Goal: Book appointment/travel/reservation

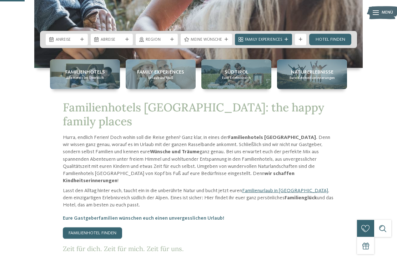
scroll to position [157, 0]
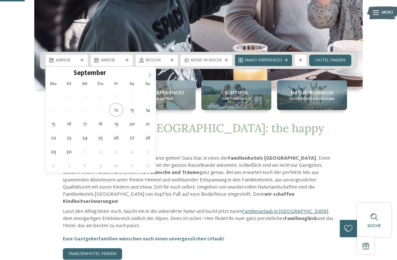
click at [155, 77] on span at bounding box center [149, 73] width 12 height 12
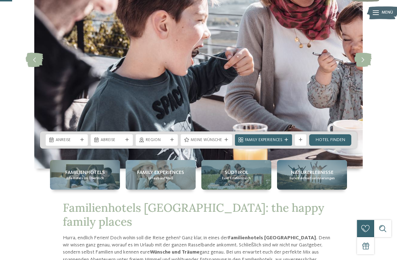
scroll to position [76, 0]
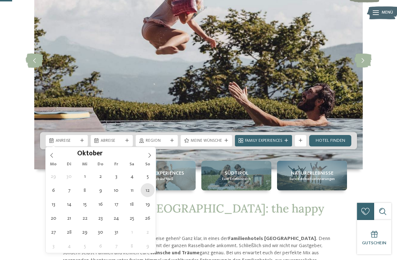
type div "12.10.2025"
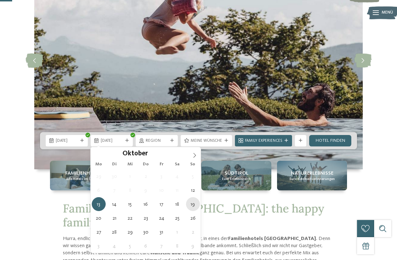
type div "19.10.2025"
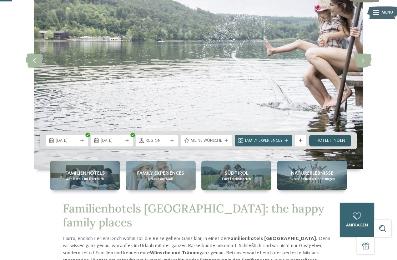
click at [332, 137] on link "Hotel finden" at bounding box center [330, 140] width 42 height 11
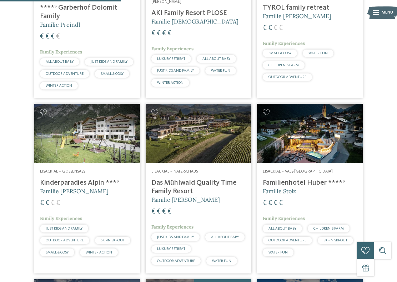
scroll to position [461, 0]
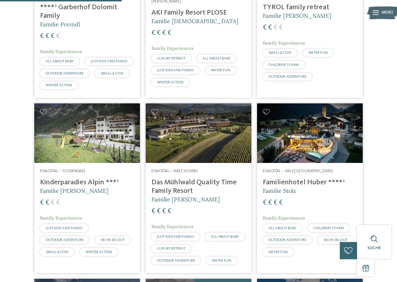
click at [167, 191] on h4 "Das Mühlwald Quality Time Family Resort" at bounding box center [198, 186] width 94 height 17
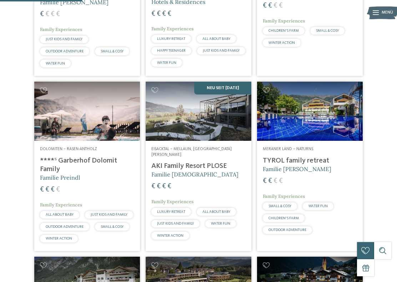
scroll to position [310, 0]
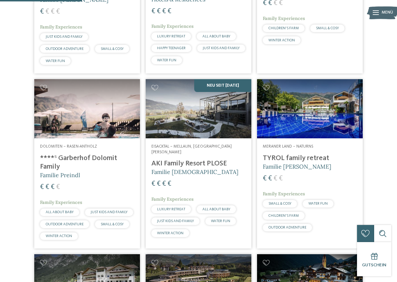
click at [61, 171] on h4 "****ˢ Garberhof Dolomit Family" at bounding box center [87, 162] width 94 height 17
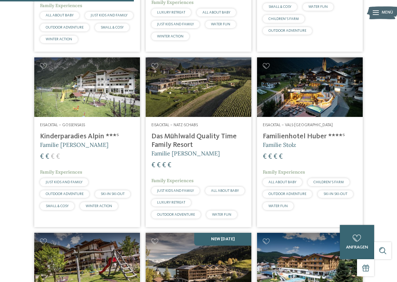
scroll to position [507, 0]
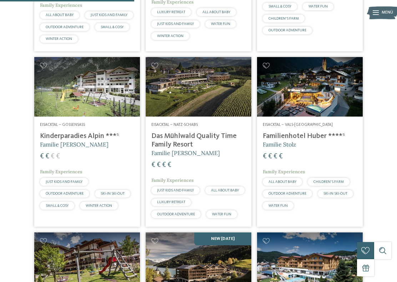
click at [324, 141] on h4 "Familienhotel Huber ****ˢ" at bounding box center [310, 136] width 94 height 9
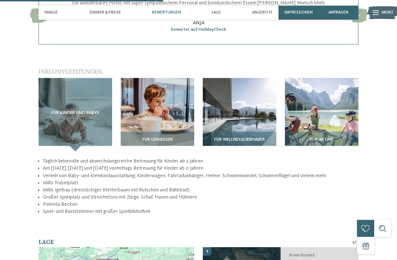
scroll to position [824, 0]
click at [263, 104] on img at bounding box center [239, 114] width 73 height 73
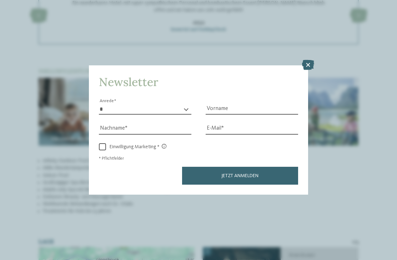
click at [356, 117] on div "Newsletter * **** **** ******* ****** Anrede Vorname Nachname Link" at bounding box center [198, 130] width 397 height 260
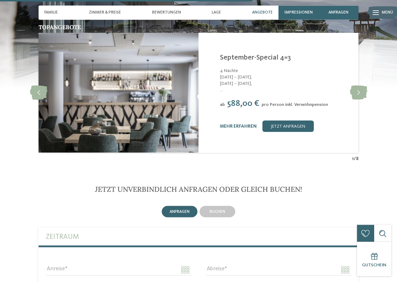
scroll to position [1270, 0]
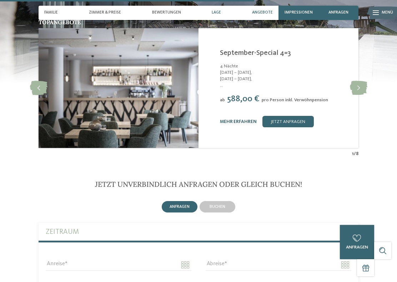
click at [219, 14] on span "Lage" at bounding box center [216, 12] width 9 height 5
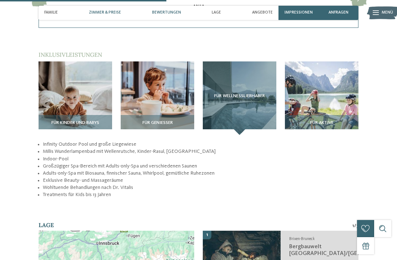
click at [104, 12] on span "Zimmer & Preise" at bounding box center [105, 12] width 32 height 5
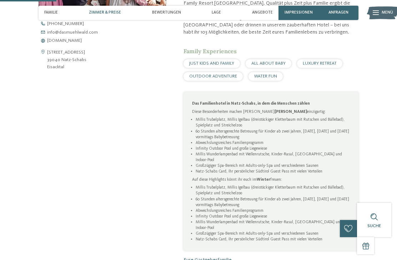
scroll to position [283, 0]
click at [268, 10] on span "Angebote" at bounding box center [262, 12] width 21 height 5
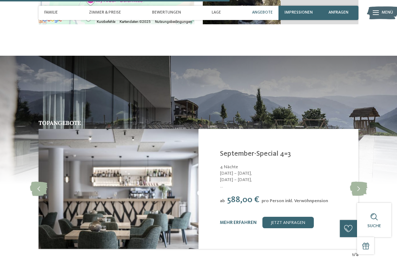
scroll to position [1171, 0]
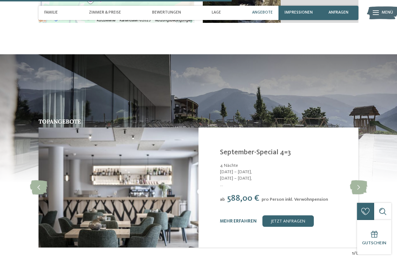
click at [266, 15] on span "Angebote" at bounding box center [262, 12] width 21 height 5
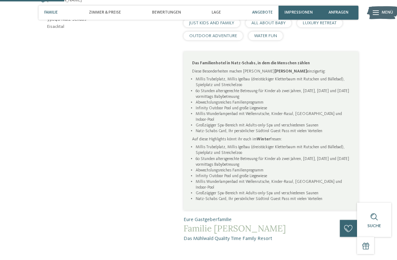
scroll to position [325, 0]
click at [49, 12] on span "Familie" at bounding box center [51, 12] width 14 height 5
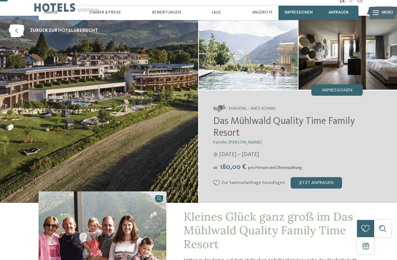
scroll to position [0, 0]
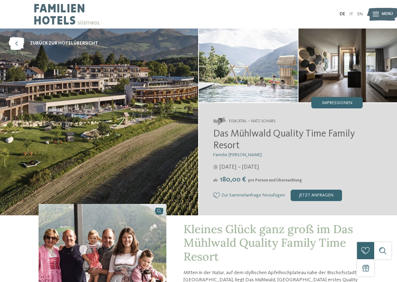
click at [39, 127] on img at bounding box center [99, 122] width 198 height 187
click at [40, 130] on img at bounding box center [99, 122] width 198 height 187
click at [40, 131] on img at bounding box center [99, 122] width 198 height 187
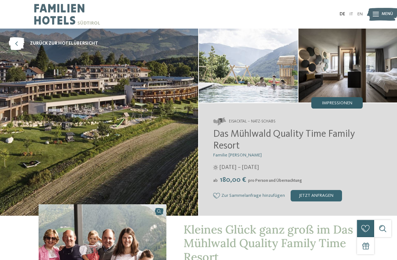
click at [335, 105] on span "Impressionen" at bounding box center [337, 103] width 30 height 5
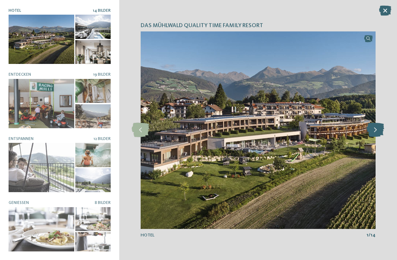
click at [375, 126] on icon at bounding box center [374, 130] width 17 height 14
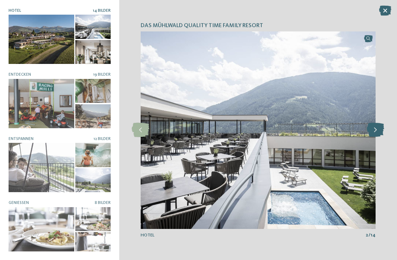
click at [375, 129] on icon at bounding box center [374, 130] width 17 height 14
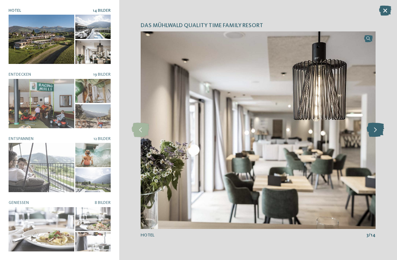
click at [375, 132] on icon at bounding box center [374, 130] width 17 height 14
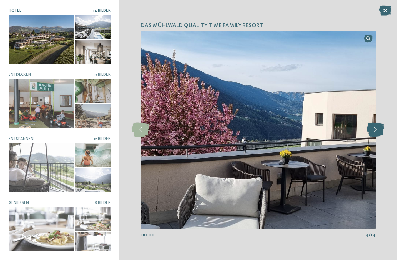
click at [373, 133] on icon at bounding box center [374, 130] width 17 height 14
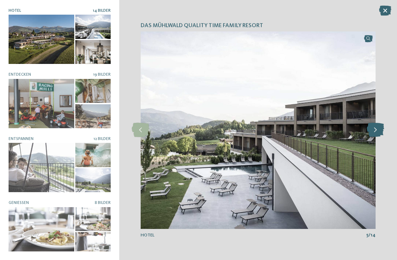
click at [372, 133] on icon at bounding box center [374, 130] width 17 height 14
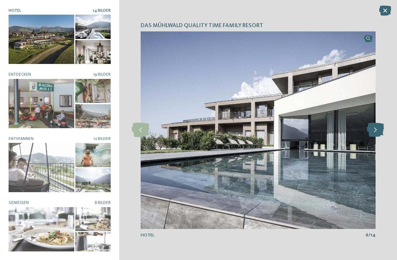
click at [372, 133] on icon at bounding box center [374, 130] width 17 height 14
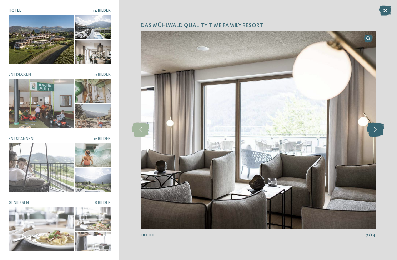
click at [374, 133] on icon at bounding box center [374, 130] width 17 height 14
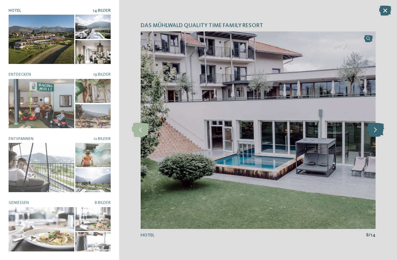
click at [371, 132] on icon at bounding box center [374, 130] width 17 height 14
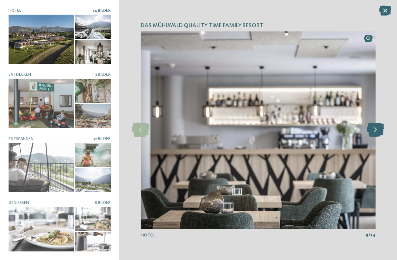
click at [371, 133] on icon at bounding box center [374, 130] width 17 height 14
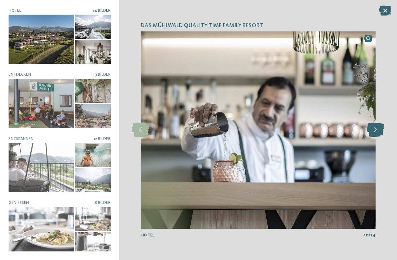
click at [371, 134] on icon at bounding box center [374, 130] width 17 height 14
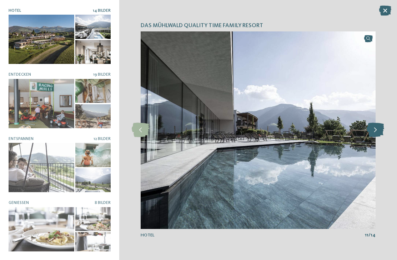
click at [370, 128] on icon at bounding box center [374, 130] width 17 height 14
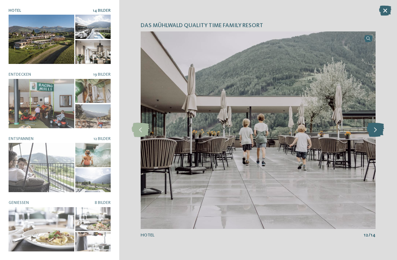
click at [372, 129] on icon at bounding box center [374, 130] width 17 height 14
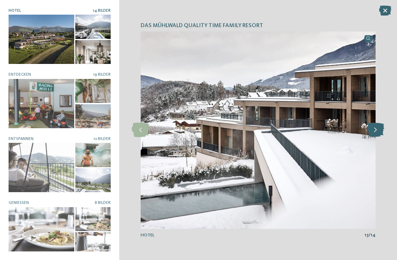
click at [372, 135] on icon at bounding box center [374, 130] width 17 height 14
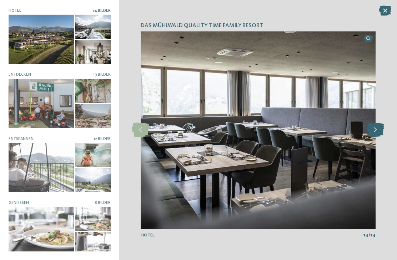
click at [372, 136] on icon at bounding box center [374, 130] width 17 height 14
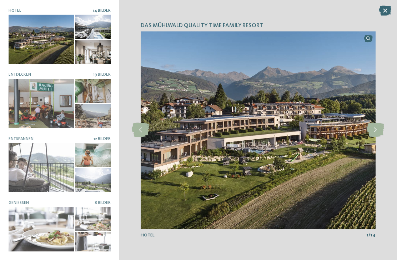
click at [183, 119] on img at bounding box center [258, 129] width 235 height 197
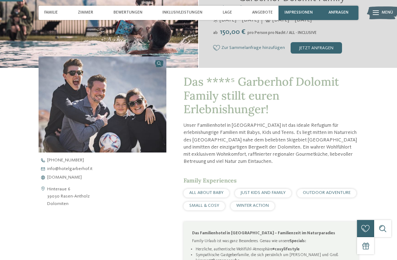
scroll to position [135, 0]
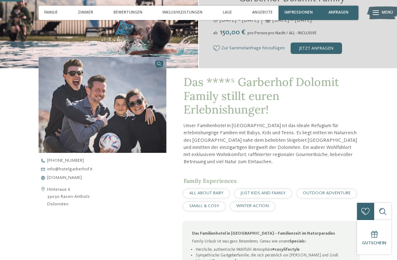
click at [283, 195] on div "JUST KIDS AND FAMILY" at bounding box center [263, 193] width 56 height 9
click at [277, 192] on span "JUST KIDS AND FAMILY" at bounding box center [262, 193] width 45 height 5
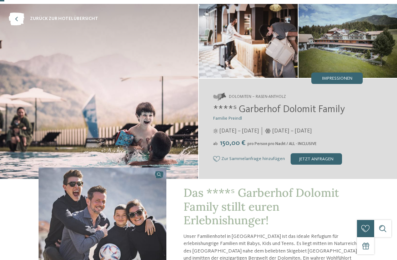
scroll to position [0, 0]
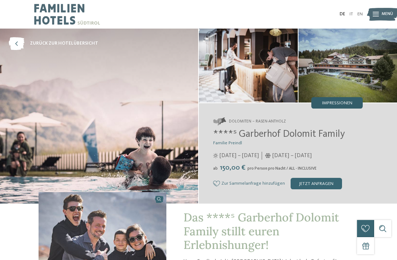
click at [346, 101] on span "Impressionen" at bounding box center [337, 103] width 30 height 5
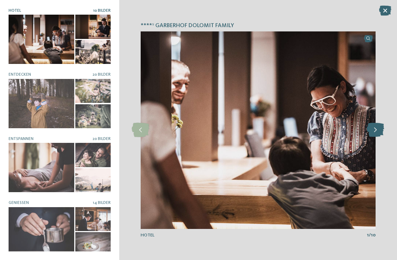
click at [377, 130] on icon at bounding box center [374, 130] width 17 height 14
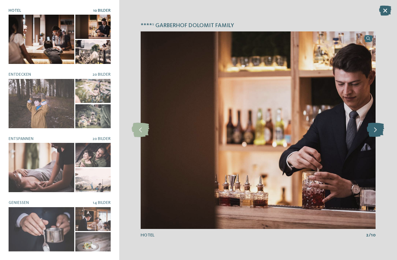
click at [378, 133] on icon at bounding box center [374, 130] width 17 height 14
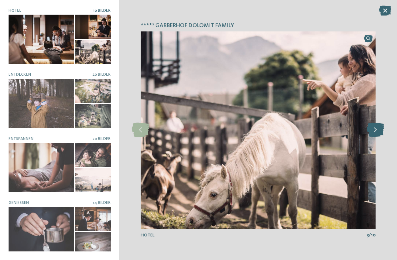
click at [377, 133] on icon at bounding box center [374, 130] width 17 height 14
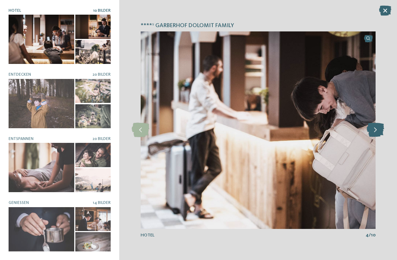
click at [378, 134] on icon at bounding box center [374, 130] width 17 height 14
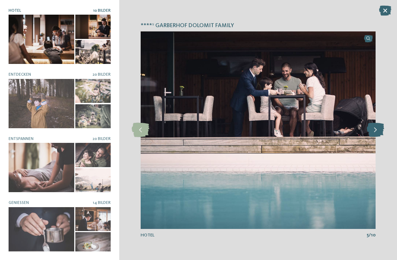
click at [379, 133] on icon at bounding box center [374, 130] width 17 height 14
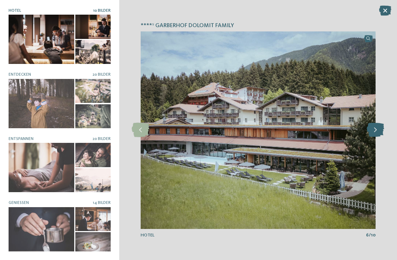
click at [378, 133] on icon at bounding box center [374, 130] width 17 height 14
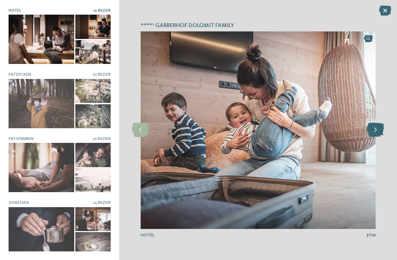
click at [379, 134] on icon at bounding box center [374, 130] width 17 height 14
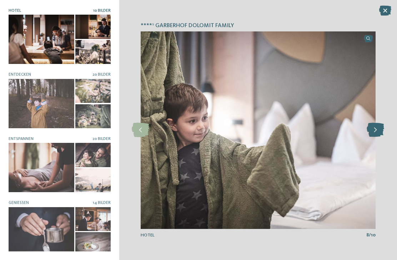
click at [379, 135] on icon at bounding box center [374, 130] width 17 height 14
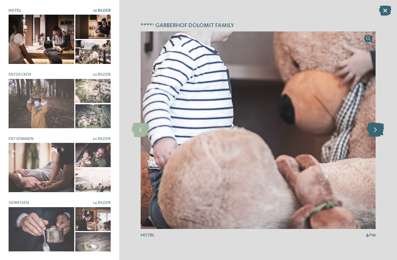
click at [379, 135] on icon at bounding box center [374, 130] width 17 height 14
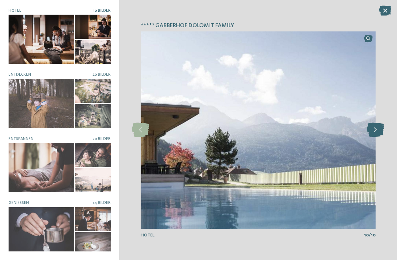
click at [379, 133] on icon at bounding box center [374, 130] width 17 height 14
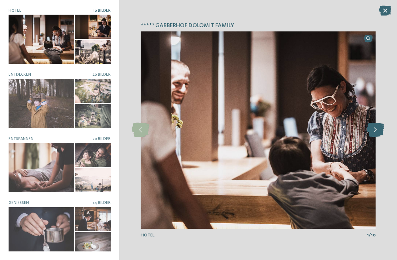
click at [379, 135] on icon at bounding box center [374, 130] width 17 height 14
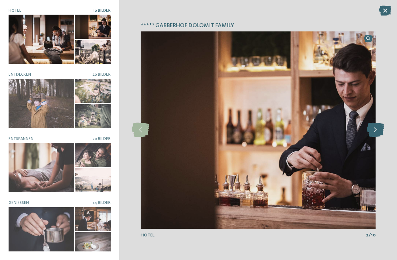
click at [378, 135] on icon at bounding box center [374, 130] width 17 height 14
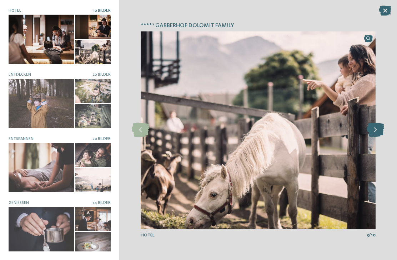
click at [377, 132] on icon at bounding box center [374, 130] width 17 height 14
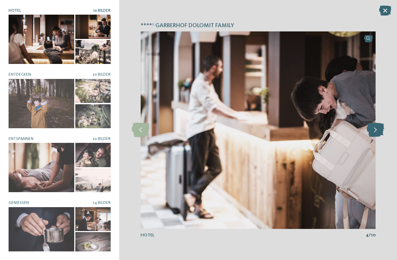
click at [377, 132] on icon at bounding box center [374, 130] width 17 height 14
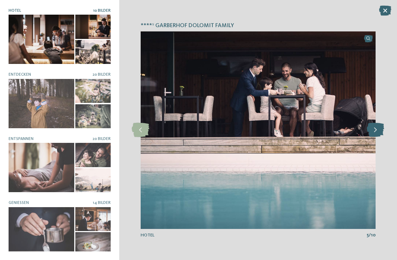
click at [376, 131] on icon at bounding box center [374, 130] width 17 height 14
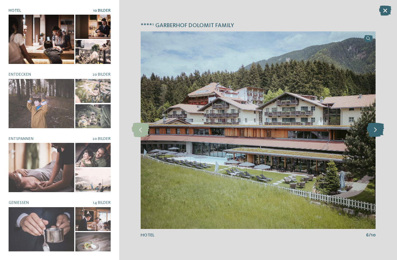
click at [375, 130] on icon at bounding box center [374, 130] width 17 height 14
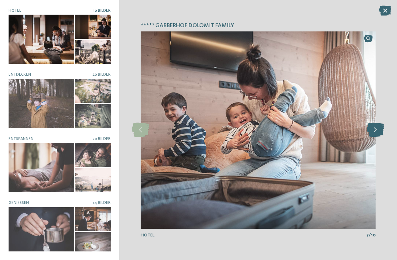
click at [376, 132] on icon at bounding box center [374, 130] width 17 height 14
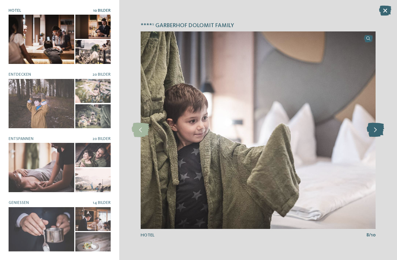
click at [376, 132] on icon at bounding box center [374, 130] width 17 height 14
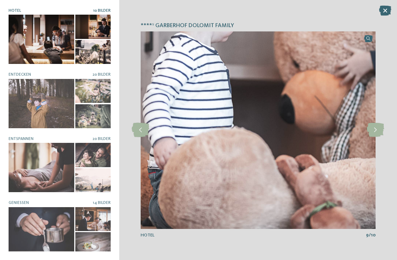
click at [377, 15] on div "****ˢ Garberhof Dolomit Family slide 9 of 10 9 /" at bounding box center [258, 130] width 278 height 260
click at [389, 10] on icon at bounding box center [385, 11] width 12 height 10
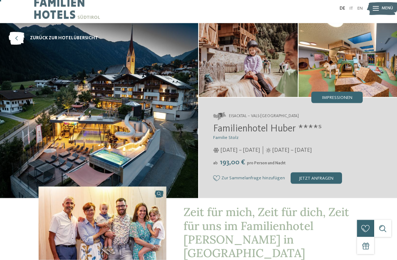
scroll to position [5, 0]
click at [349, 98] on span "Impressionen" at bounding box center [337, 98] width 30 height 5
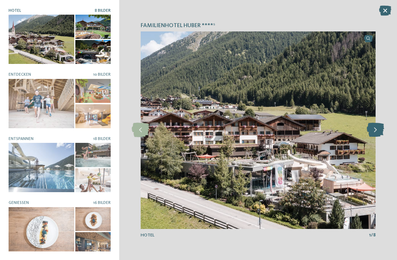
click at [382, 127] on icon at bounding box center [374, 130] width 17 height 14
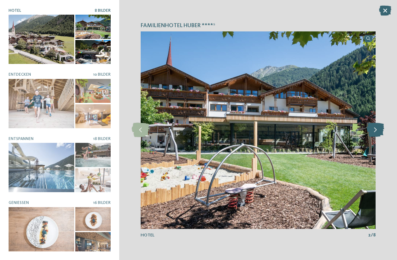
click at [383, 128] on icon at bounding box center [374, 130] width 17 height 14
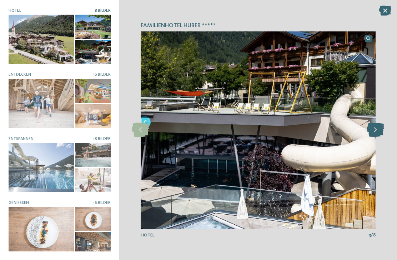
click at [384, 129] on icon at bounding box center [374, 130] width 17 height 14
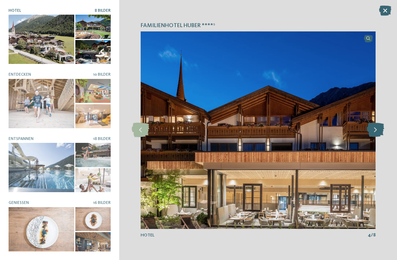
click at [384, 129] on icon at bounding box center [374, 130] width 17 height 14
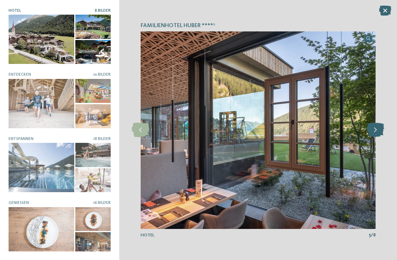
click at [383, 126] on icon at bounding box center [374, 130] width 17 height 14
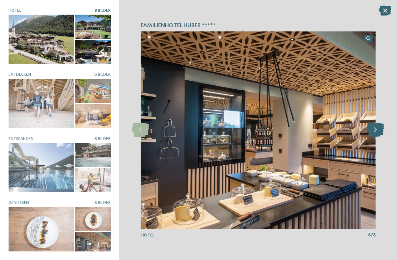
click at [381, 129] on icon at bounding box center [374, 130] width 17 height 14
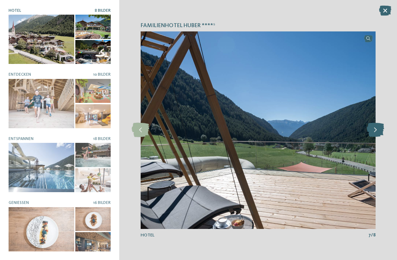
click at [382, 126] on icon at bounding box center [374, 130] width 17 height 14
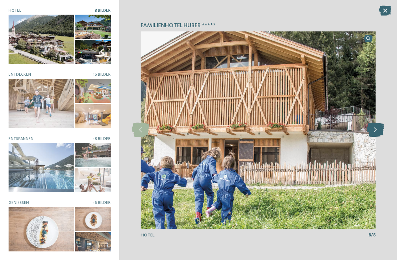
click at [384, 128] on icon at bounding box center [374, 130] width 17 height 14
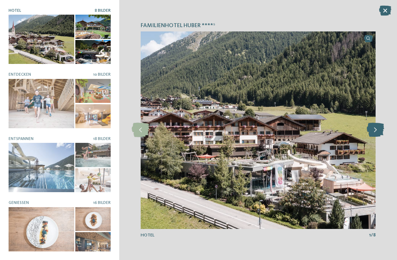
click at [383, 129] on icon at bounding box center [374, 130] width 17 height 14
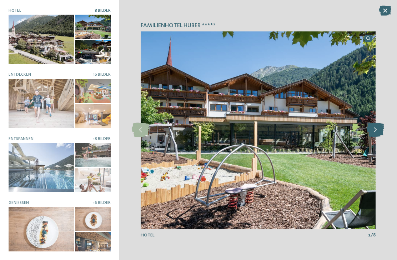
click at [382, 130] on icon at bounding box center [374, 130] width 17 height 14
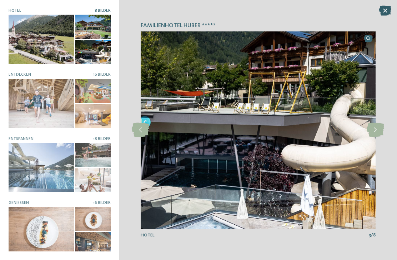
click at [384, 14] on icon at bounding box center [385, 11] width 12 height 10
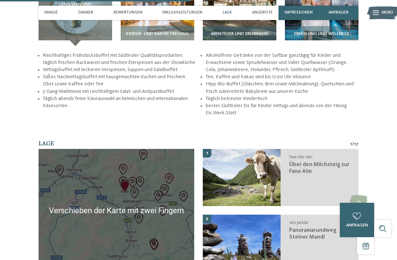
scroll to position [978, 0]
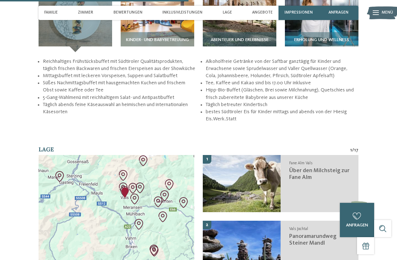
click at [386, 10] on span "Menü" at bounding box center [386, 13] width 11 height 6
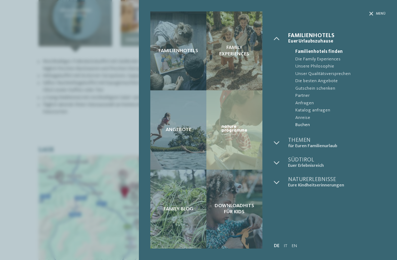
click at [305, 125] on span "Buchen" at bounding box center [340, 124] width 90 height 7
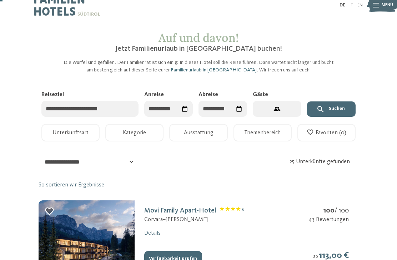
scroll to position [5, 0]
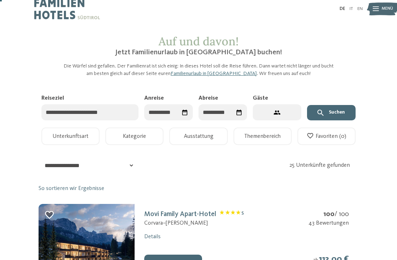
click at [126, 111] on input "Reiseziel" at bounding box center [89, 112] width 97 height 16
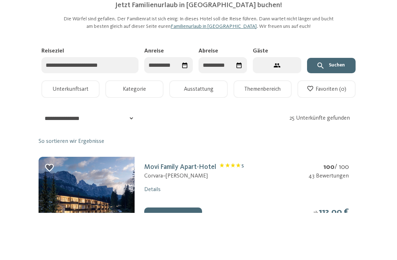
click at [179, 106] on div "Datum auswählen" at bounding box center [185, 112] width 12 height 12
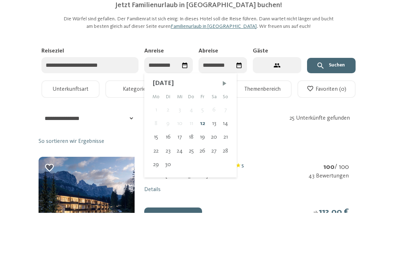
scroll to position [98, 0]
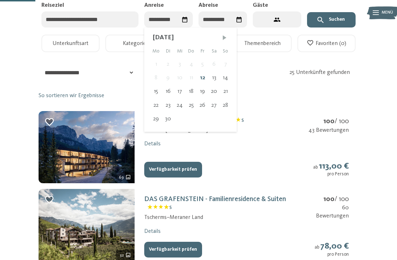
click at [221, 39] on span "Nächster Monat" at bounding box center [224, 37] width 7 height 7
click at [221, 78] on div "12" at bounding box center [224, 78] width 11 height 14
type input "**********"
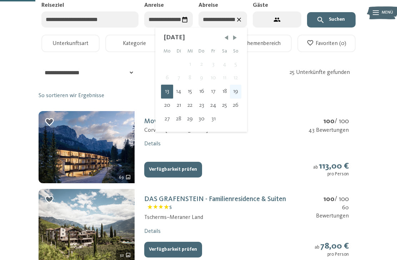
click at [233, 92] on div "19" at bounding box center [235, 92] width 11 height 14
type input "**********"
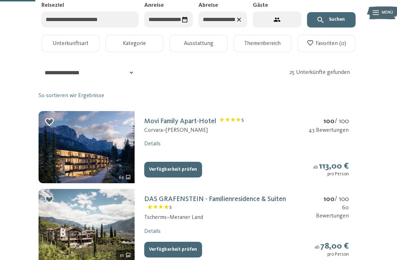
click at [287, 20] on button "2 Gäste – 1 Zimmer" at bounding box center [277, 19] width 49 height 16
select select "*"
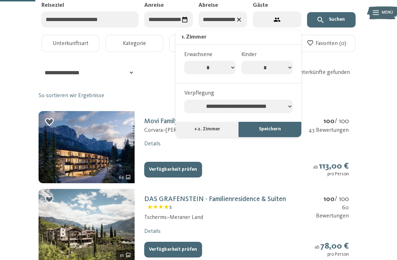
click at [290, 67] on select "* * * * * * * *" at bounding box center [266, 68] width 51 height 14
click at [291, 66] on select "* * * * * * * *" at bounding box center [266, 68] width 51 height 14
select select "*"
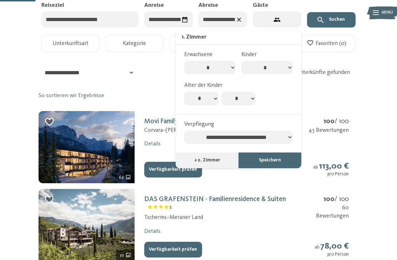
click at [212, 92] on select "* * * * * * * * * * ** ** ** ** ** ** ** **" at bounding box center [201, 99] width 34 height 14
select select "*"
click at [257, 92] on div "* * * * * * * * * * ** ** ** ** ** ** ** ** * * * * * * * * * * ** ** ** ** ** …" at bounding box center [238, 99] width 108 height 14
click at [249, 93] on select "* * * * * * * * * * ** ** ** ** ** ** ** **" at bounding box center [238, 99] width 34 height 14
select select "**"
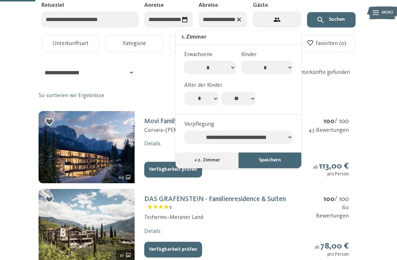
click at [285, 154] on button "Speichern" at bounding box center [269, 160] width 63 height 16
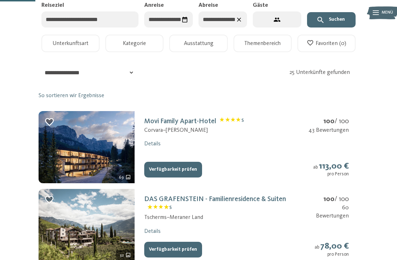
click at [342, 19] on button "Suchen" at bounding box center [331, 20] width 49 height 16
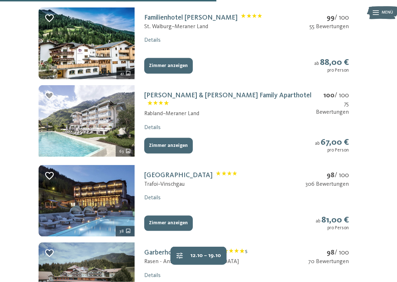
scroll to position [590, 0]
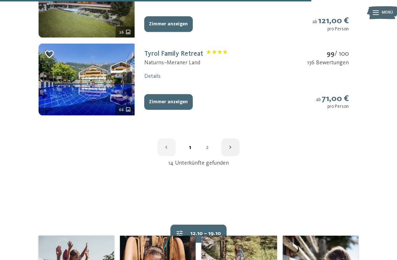
click at [227, 144] on icon "button" at bounding box center [230, 147] width 7 height 7
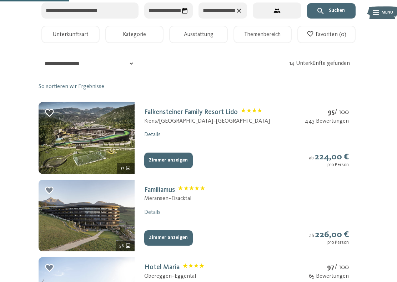
click at [156, 156] on button "Zimmer anzeigen" at bounding box center [168, 161] width 49 height 16
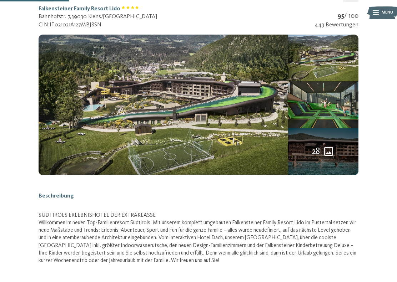
scroll to position [93, 0]
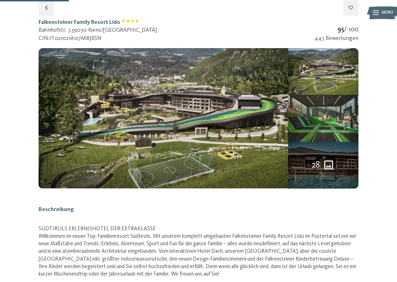
select select "*"
select select "**"
select select "**********"
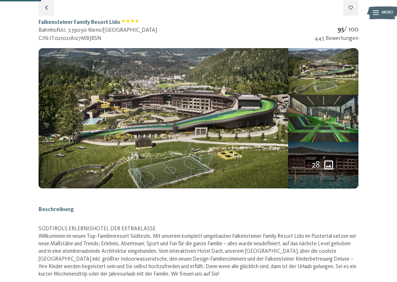
select select "**********"
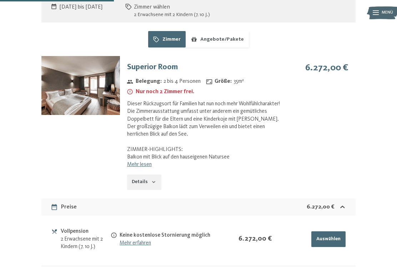
scroll to position [460, 0]
